Goal: Information Seeking & Learning: Learn about a topic

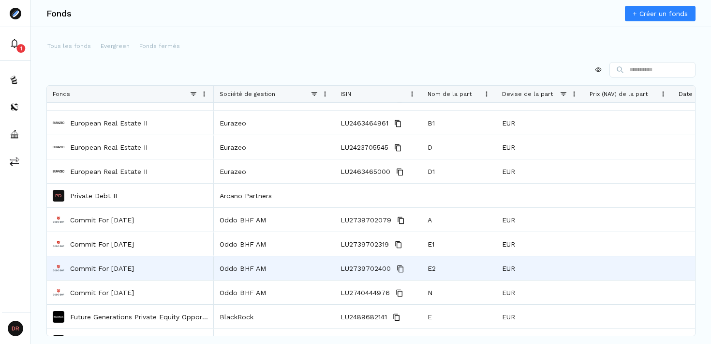
scroll to position [1016, 0]
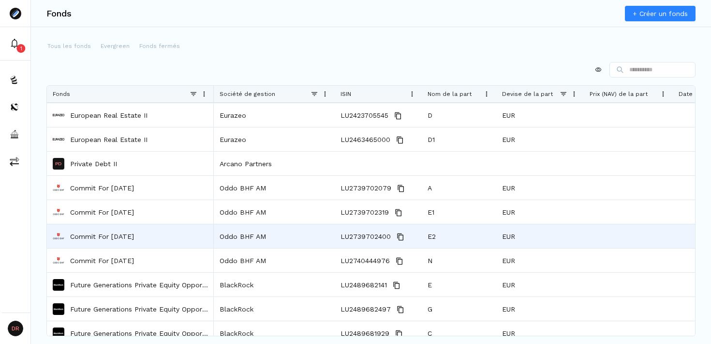
click at [134, 236] on p "Commit For [DATE]" at bounding box center [102, 236] width 64 height 10
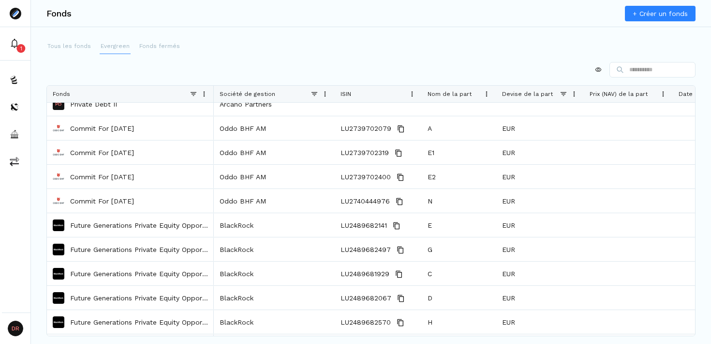
click at [113, 42] on p "Evergreen" at bounding box center [115, 46] width 29 height 9
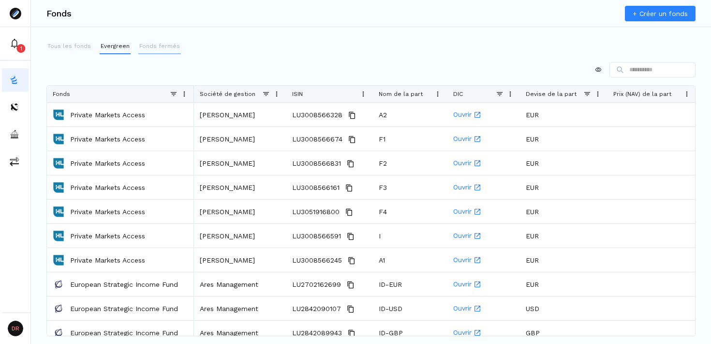
click at [146, 52] on button "Fonds fermés" at bounding box center [159, 46] width 43 height 15
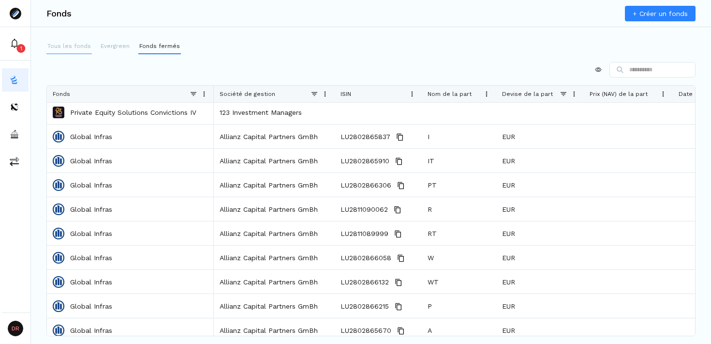
click at [67, 47] on p "Tous les fonds" at bounding box center [69, 46] width 44 height 9
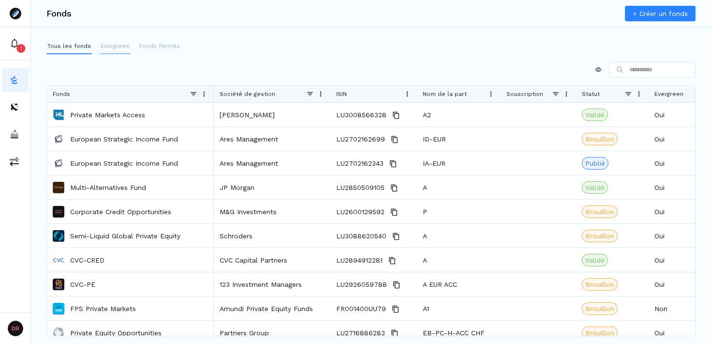
click at [117, 45] on p "Evergreen" at bounding box center [115, 46] width 29 height 9
